Goal: Transaction & Acquisition: Purchase product/service

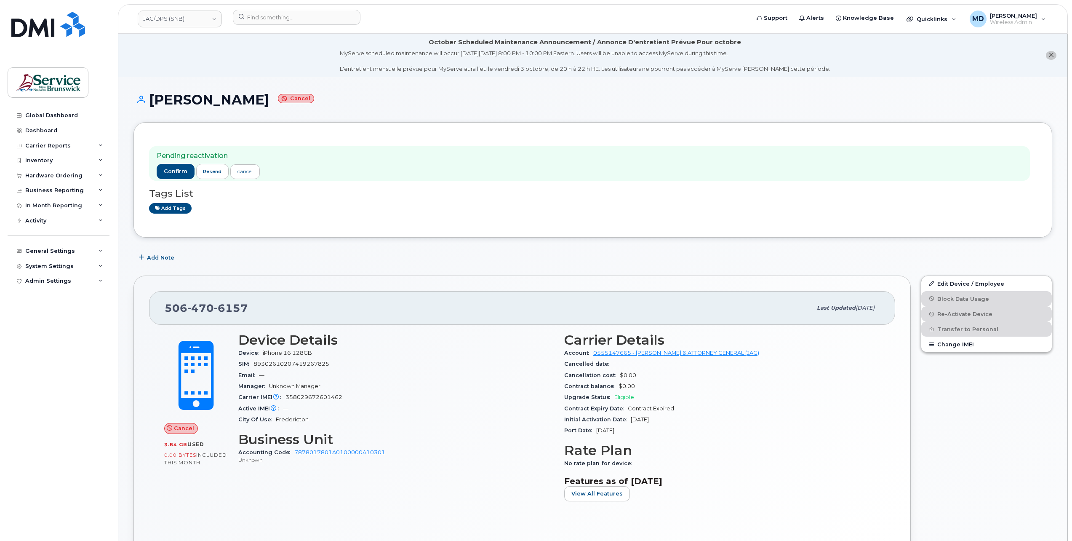
scroll to position [569, 0]
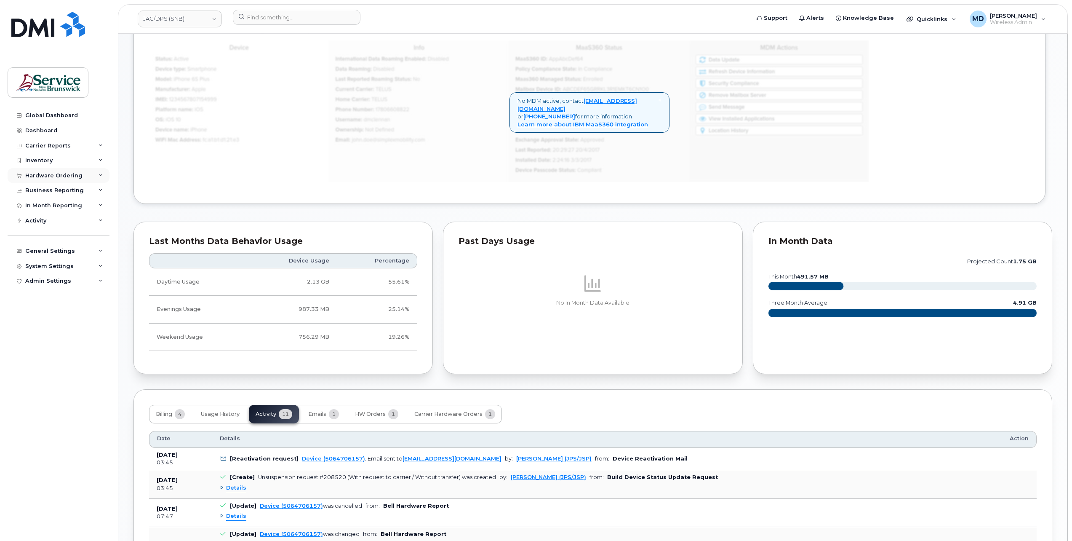
click at [49, 171] on div "Hardware Ordering" at bounding box center [59, 175] width 102 height 15
click at [46, 202] on link "Orders" at bounding box center [65, 207] width 87 height 16
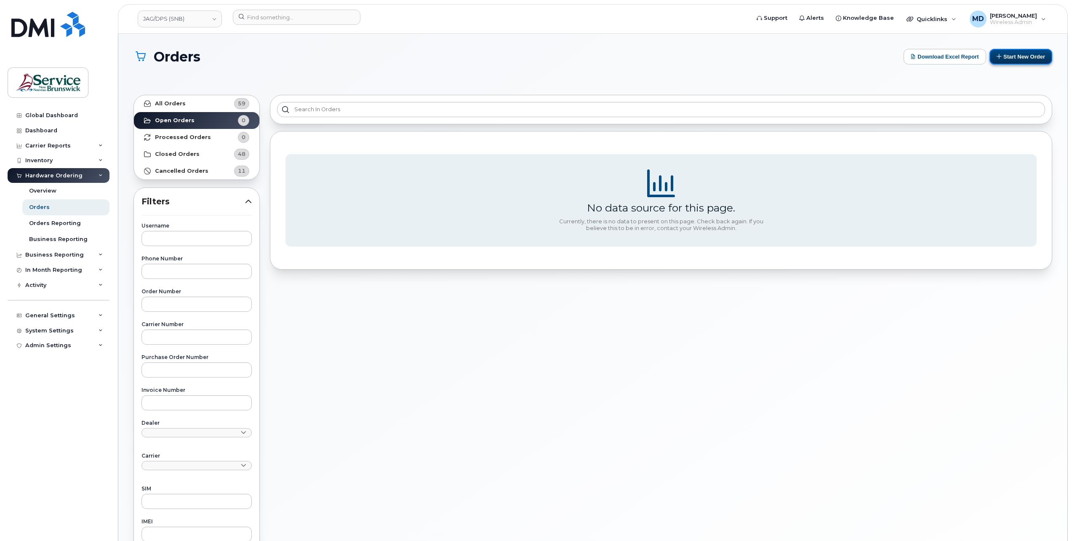
click at [1012, 56] on button "Start New Order" at bounding box center [1021, 57] width 63 height 16
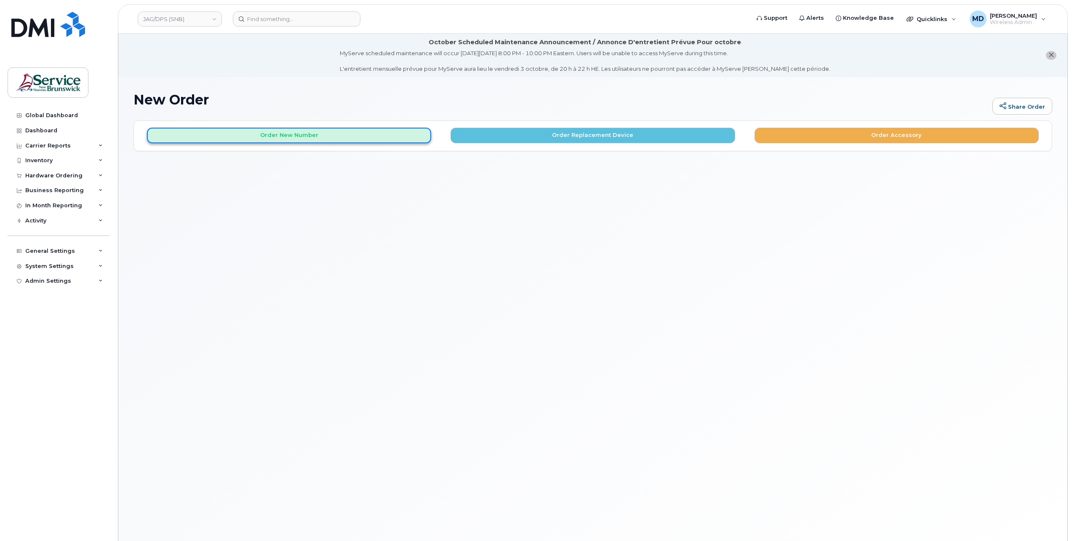
click at [294, 140] on button "Order New Number" at bounding box center [289, 136] width 284 height 16
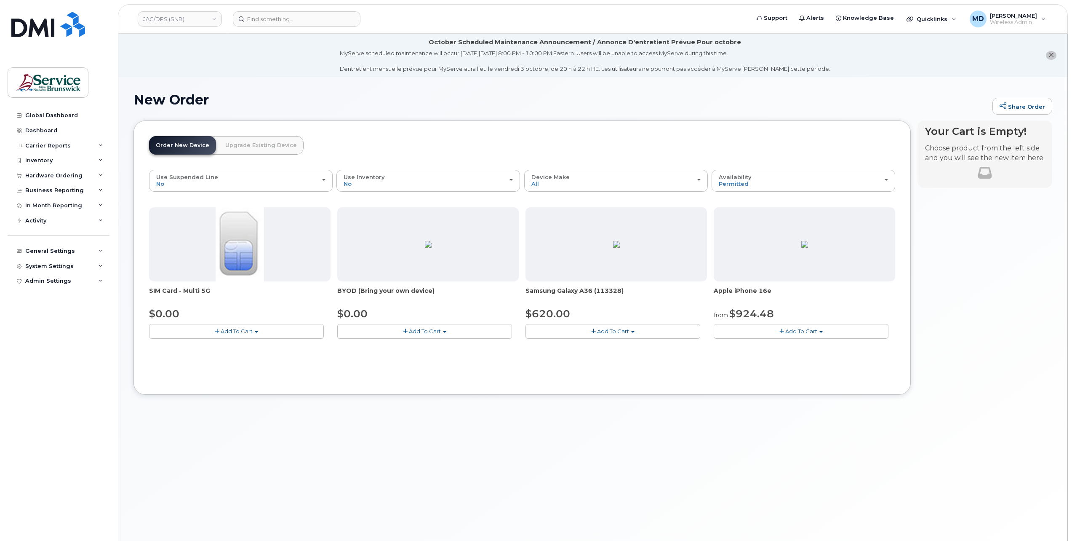
click at [810, 334] on span "Add To Cart" at bounding box center [801, 331] width 32 height 7
click at [495, 423] on div "New Order Share Order × Share This Order If you want to allow others to create …" at bounding box center [592, 319] width 949 height 484
